Goal: Task Accomplishment & Management: Use online tool/utility

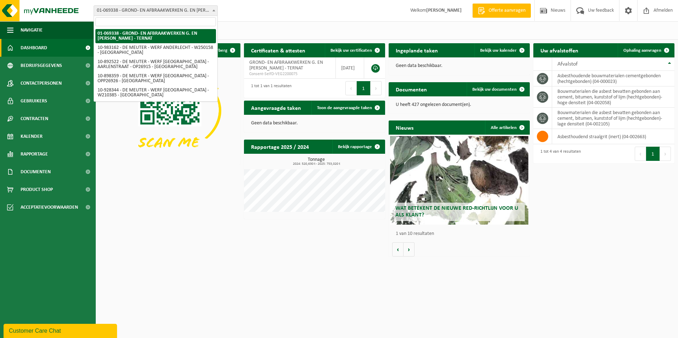
click at [141, 8] on span "01-069338 - GROND- EN AFBRAAKWERKEN G. EN [PERSON_NAME] - TERNAT" at bounding box center [155, 11] width 123 height 10
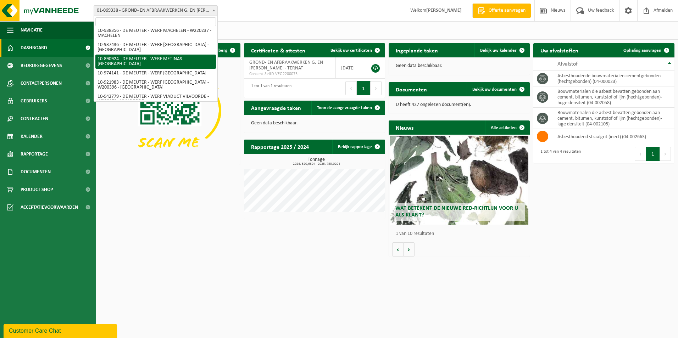
scroll to position [284, 0]
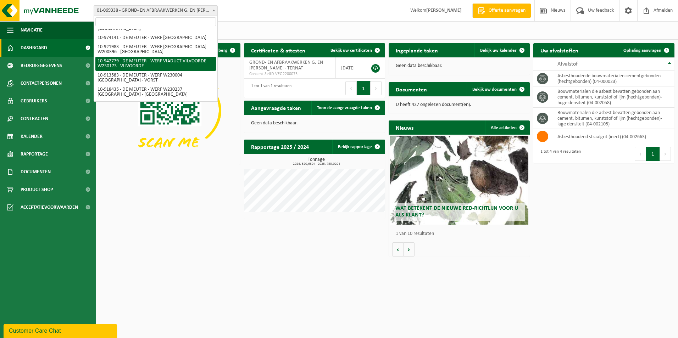
select select "139972"
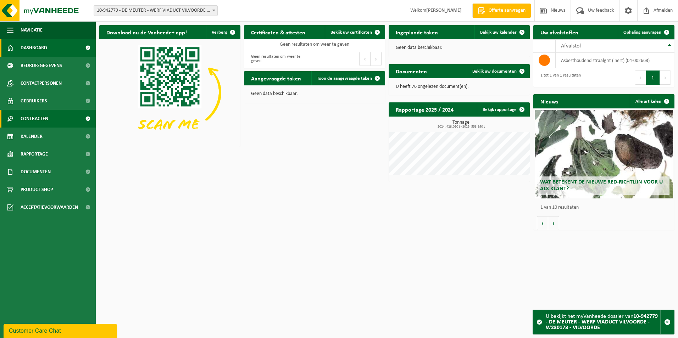
click at [42, 120] on span "Contracten" at bounding box center [35, 119] width 28 height 18
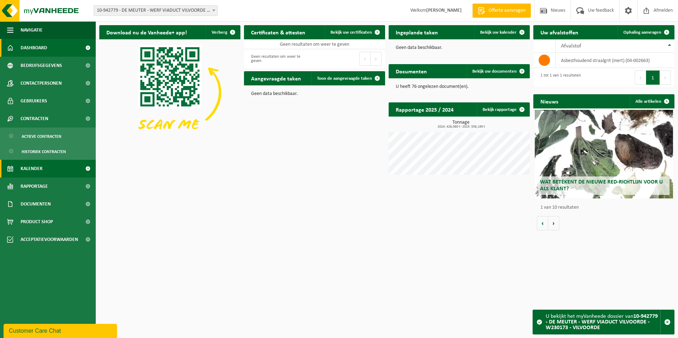
click at [38, 168] on span "Kalender" at bounding box center [32, 169] width 22 height 18
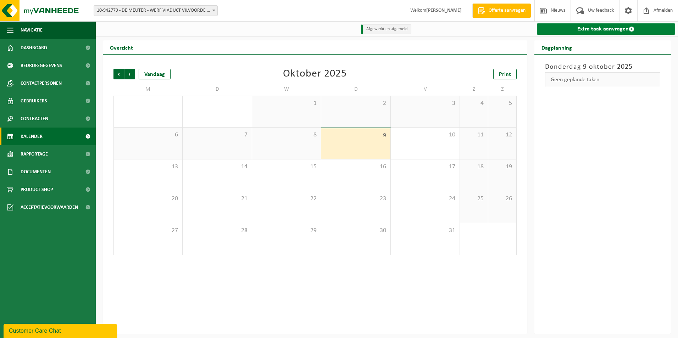
click at [614, 26] on link "Extra taak aanvragen" at bounding box center [606, 28] width 139 height 11
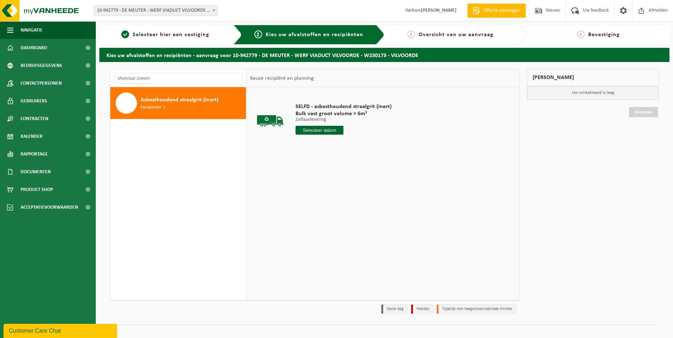
click at [330, 130] on input "text" at bounding box center [320, 130] width 48 height 9
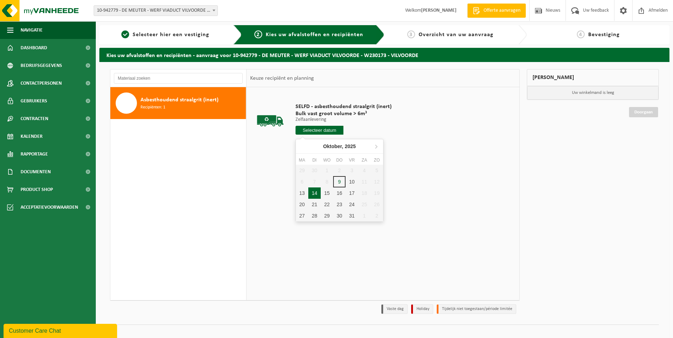
click at [312, 193] on div "14" at bounding box center [314, 193] width 12 height 11
type input "Van 2025-10-14"
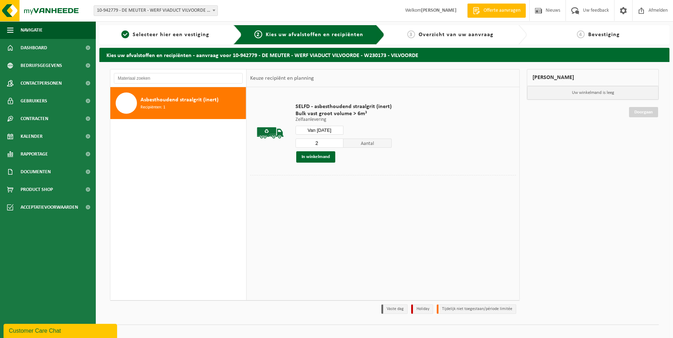
type input "2"
click at [336, 141] on input "2" at bounding box center [320, 143] width 48 height 9
click at [322, 156] on button "In winkelmand" at bounding box center [315, 156] width 39 height 11
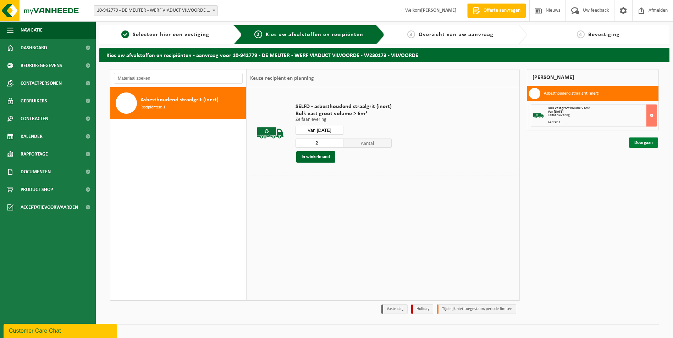
click at [641, 139] on link "Doorgaan" at bounding box center [643, 143] width 29 height 10
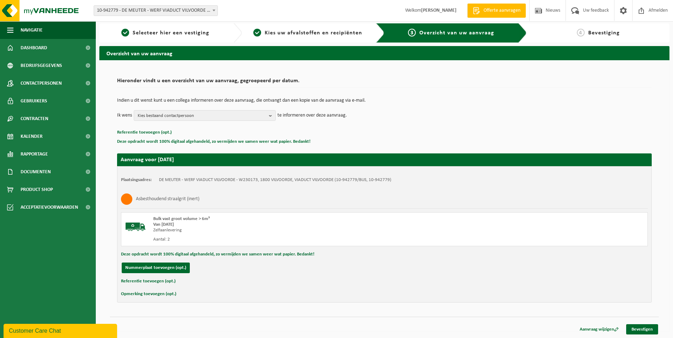
scroll to position [2, 0]
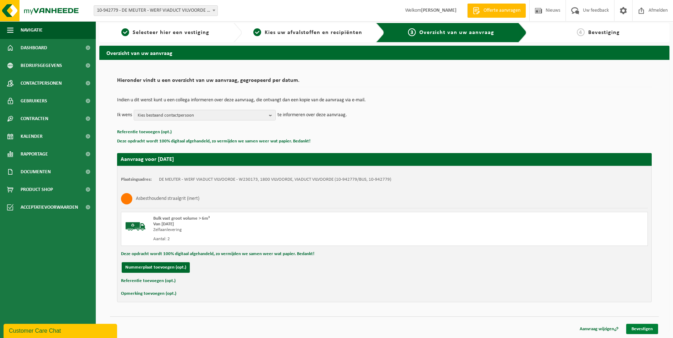
click at [645, 329] on link "Bevestigen" at bounding box center [642, 329] width 32 height 10
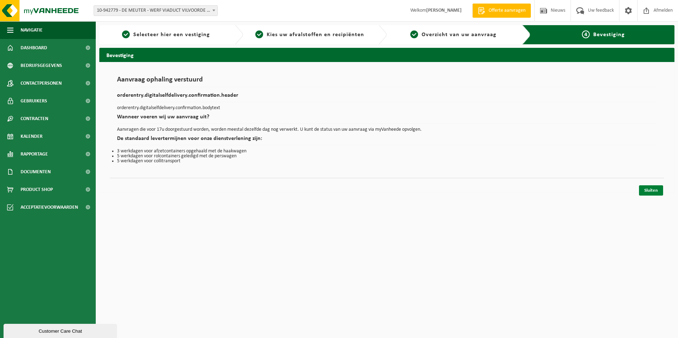
click at [654, 191] on link "Sluiten" at bounding box center [651, 191] width 24 height 10
